Goal: Task Accomplishment & Management: Complete application form

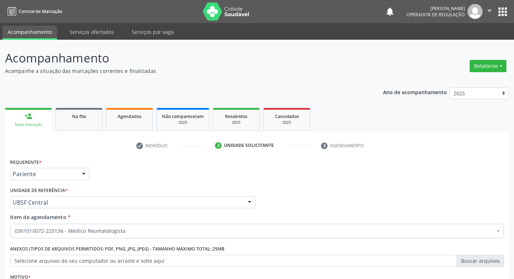
scroll to position [79, 0]
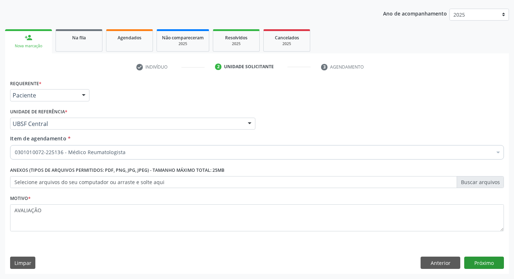
type textarea "AVALIAÇÃO"
click at [491, 262] on button "Próximo" at bounding box center [484, 263] width 40 height 12
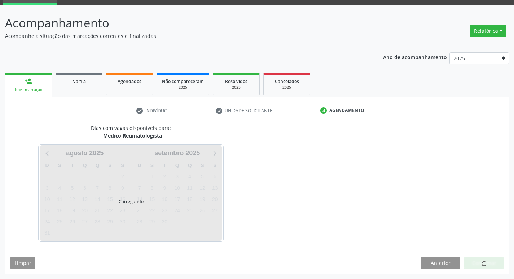
scroll to position [35, 0]
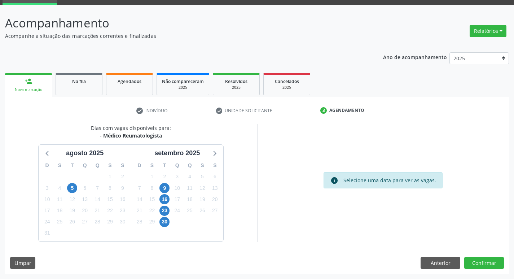
click at [172, 188] on div "10" at bounding box center [177, 188] width 13 height 11
click at [166, 187] on span "9" at bounding box center [164, 188] width 10 height 10
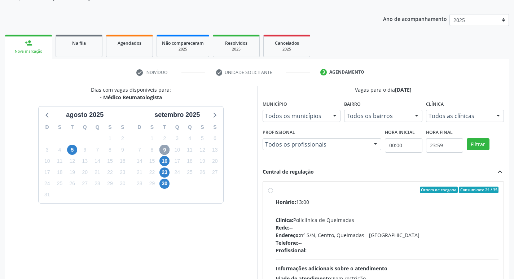
scroll to position [139, 0]
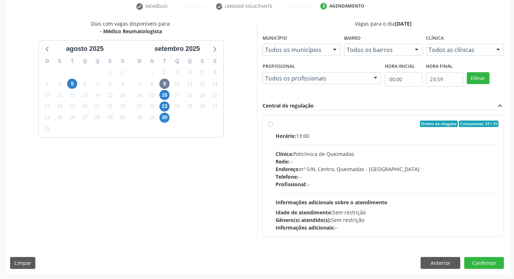
click at [382, 113] on div "Ordem de chegada Consumidos: 24 / 35 Horário: 13:00 Clínica: Policlinica de Que…" at bounding box center [384, 176] width 242 height 132
click at [381, 124] on div "Ordem de chegada Consumidos: 24 / 35" at bounding box center [387, 124] width 223 height 6
click at [273, 124] on input "Ordem de chegada Consumidos: 24 / 35 Horário: 13:00 Clínica: Policlinica de Que…" at bounding box center [270, 124] width 5 height 6
radio input "true"
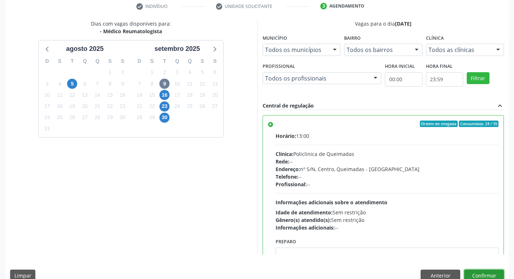
click at [479, 273] on button "Confirmar" at bounding box center [484, 276] width 40 height 12
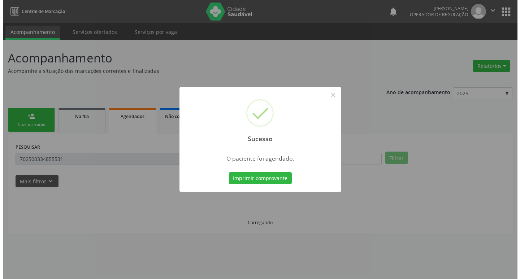
scroll to position [0, 0]
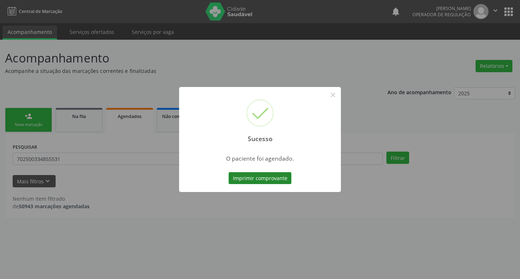
click at [260, 177] on button "Imprimir comprovante" at bounding box center [259, 178] width 63 height 12
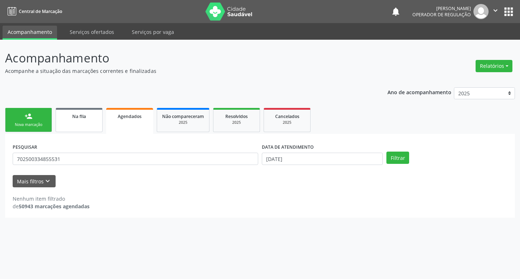
click at [76, 115] on span "Na fila" at bounding box center [79, 116] width 14 height 6
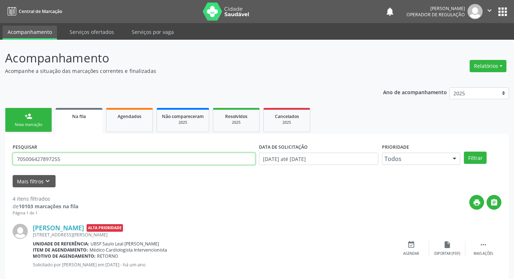
click at [0, 159] on div "Acompanhamento Acompanhe a situação das marcações correntes e finalizadas Relat…" at bounding box center [257, 267] width 514 height 454
type input "700409584848950"
click at [464, 152] on button "Filtrar" at bounding box center [475, 158] width 23 height 12
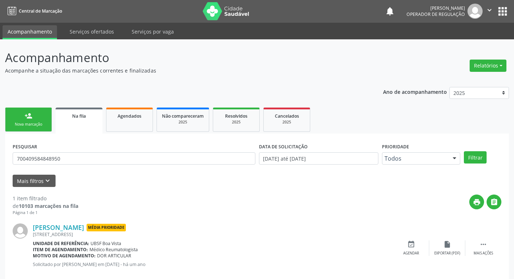
scroll to position [14, 0]
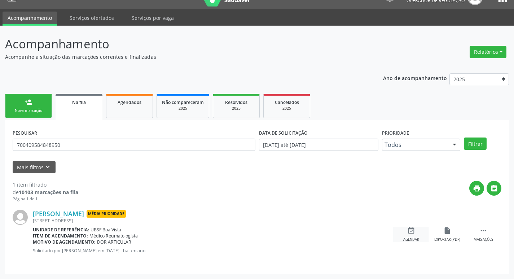
click at [414, 234] on icon "event_available" at bounding box center [411, 231] width 8 height 8
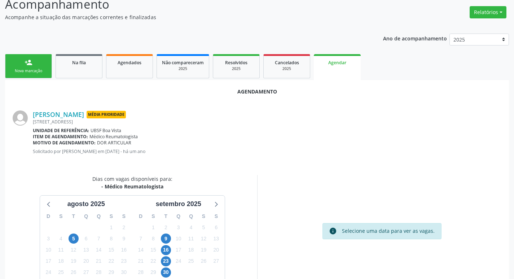
scroll to position [97, 0]
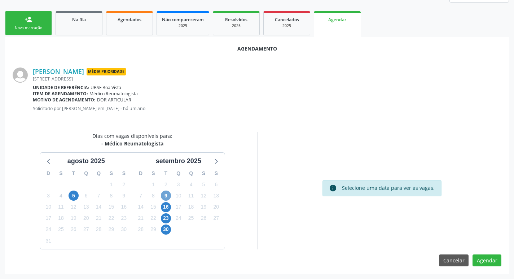
click at [167, 193] on span "9" at bounding box center [166, 196] width 10 height 10
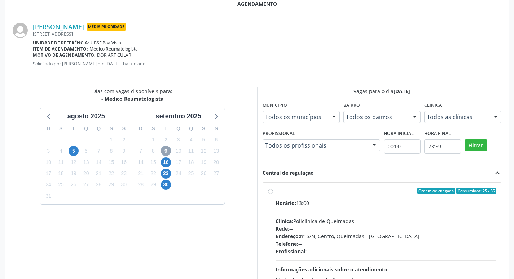
scroll to position [201, 0]
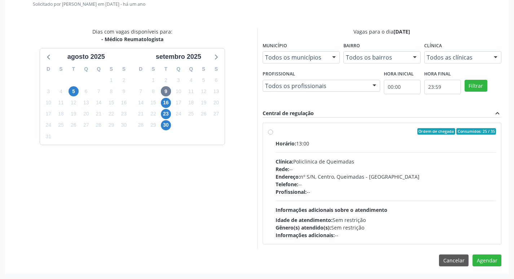
click at [377, 140] on div "Horário: 13:00" at bounding box center [386, 144] width 221 height 8
click at [273, 135] on input "Ordem de chegada Consumidos: 25 / 35 Horário: 13:00 Clínica: Policlinica de Que…" at bounding box center [270, 131] width 5 height 6
radio input "true"
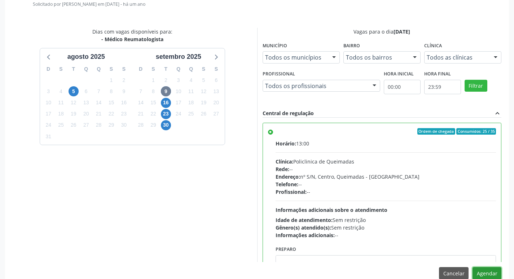
click at [481, 270] on button "Agendar" at bounding box center [487, 273] width 29 height 12
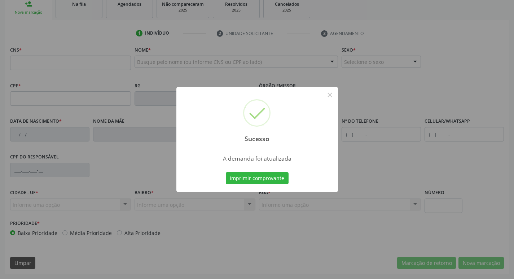
scroll to position [112, 0]
click at [275, 176] on button "Imprimir comprovante" at bounding box center [257, 178] width 63 height 12
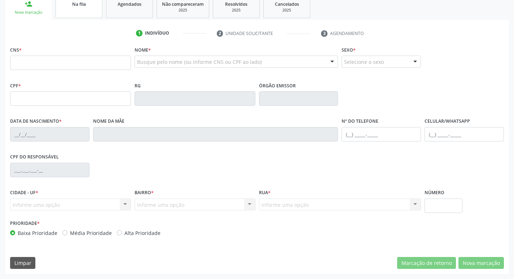
click at [86, 10] on link "Na fila" at bounding box center [79, 7] width 47 height 22
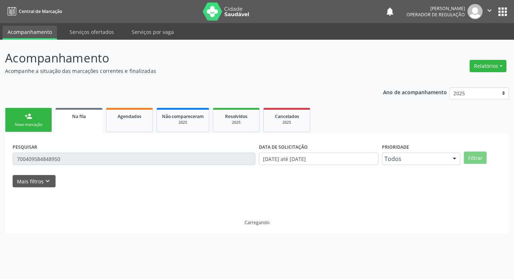
scroll to position [0, 0]
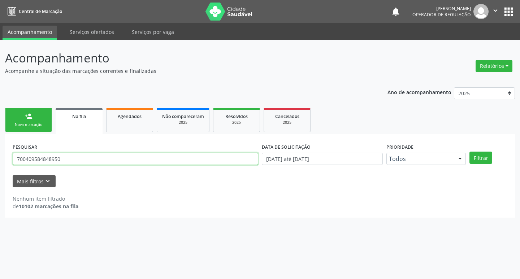
drag, startPoint x: 68, startPoint y: 161, endPoint x: 2, endPoint y: 149, distance: 67.4
click at [0, 161] on div "Acompanhamento Acompanhe a situação das marcações correntes e finalizadas Relat…" at bounding box center [260, 159] width 520 height 239
type input "708608071257383"
click at [469, 152] on button "Filtrar" at bounding box center [480, 158] width 23 height 12
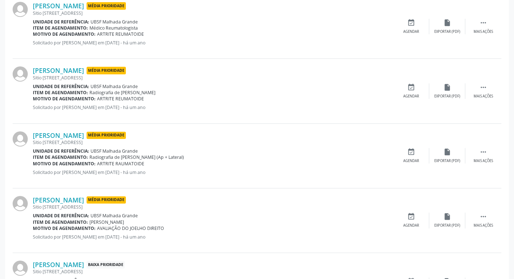
scroll to position [250, 0]
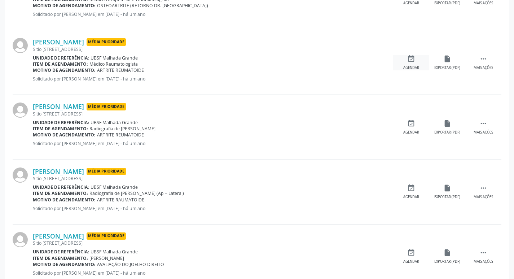
click at [419, 62] on div "event_available Agendar" at bounding box center [411, 63] width 36 height 16
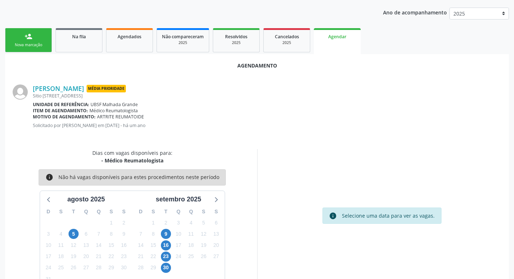
scroll to position [97, 0]
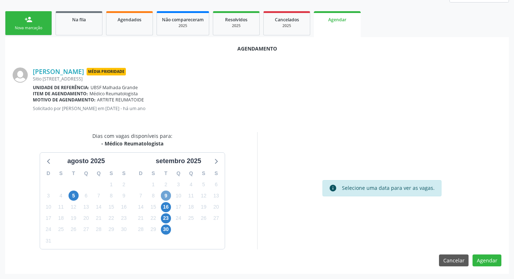
click at [165, 195] on span "9" at bounding box center [166, 196] width 10 height 10
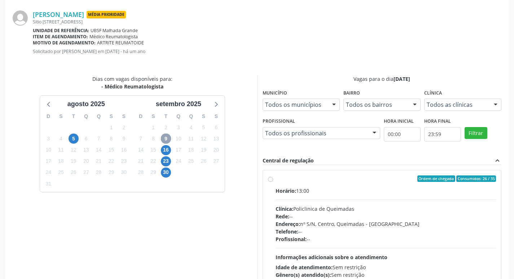
scroll to position [201, 0]
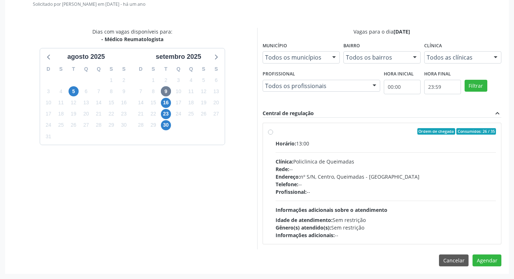
click at [419, 146] on div "Horário: 13:00" at bounding box center [386, 144] width 221 height 8
click at [273, 135] on input "Ordem de chegada Consumidos: 26 / 35 Horário: 13:00 Clínica: Policlinica de Que…" at bounding box center [270, 131] width 5 height 6
radio input "true"
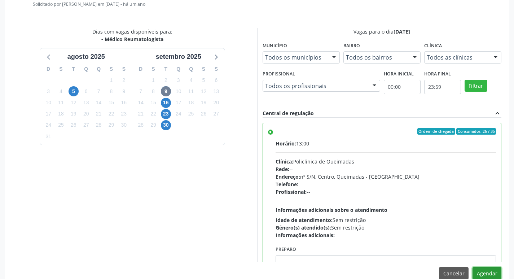
click at [491, 271] on button "Agendar" at bounding box center [487, 273] width 29 height 12
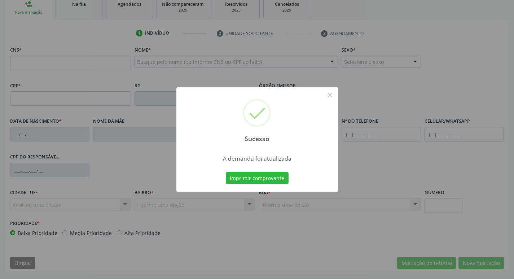
scroll to position [112, 0]
click at [266, 176] on button "Imprimir comprovante" at bounding box center [257, 178] width 63 height 12
